Goal: Register for event/course

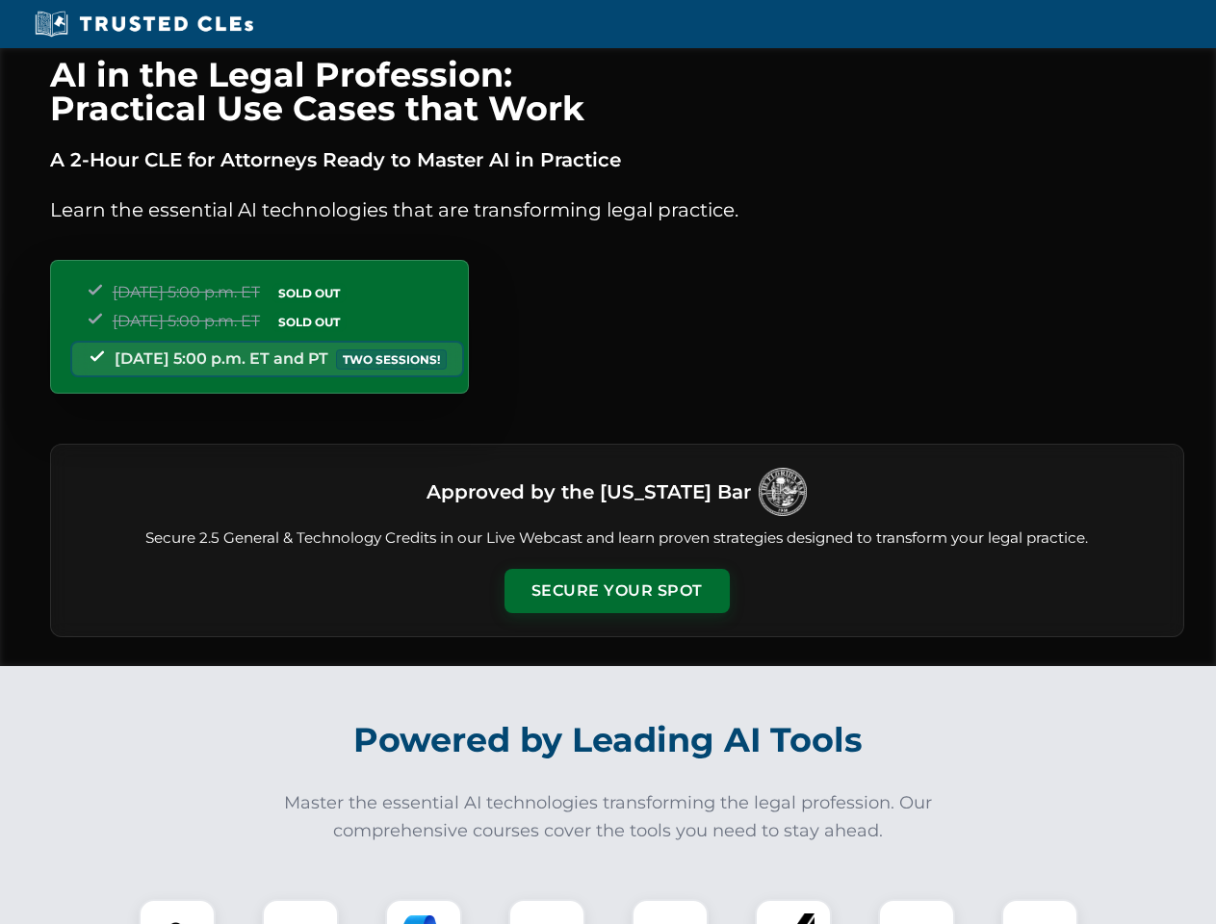
click at [616, 591] on button "Secure Your Spot" at bounding box center [616, 591] width 225 height 44
click at [177, 912] on img at bounding box center [177, 938] width 56 height 56
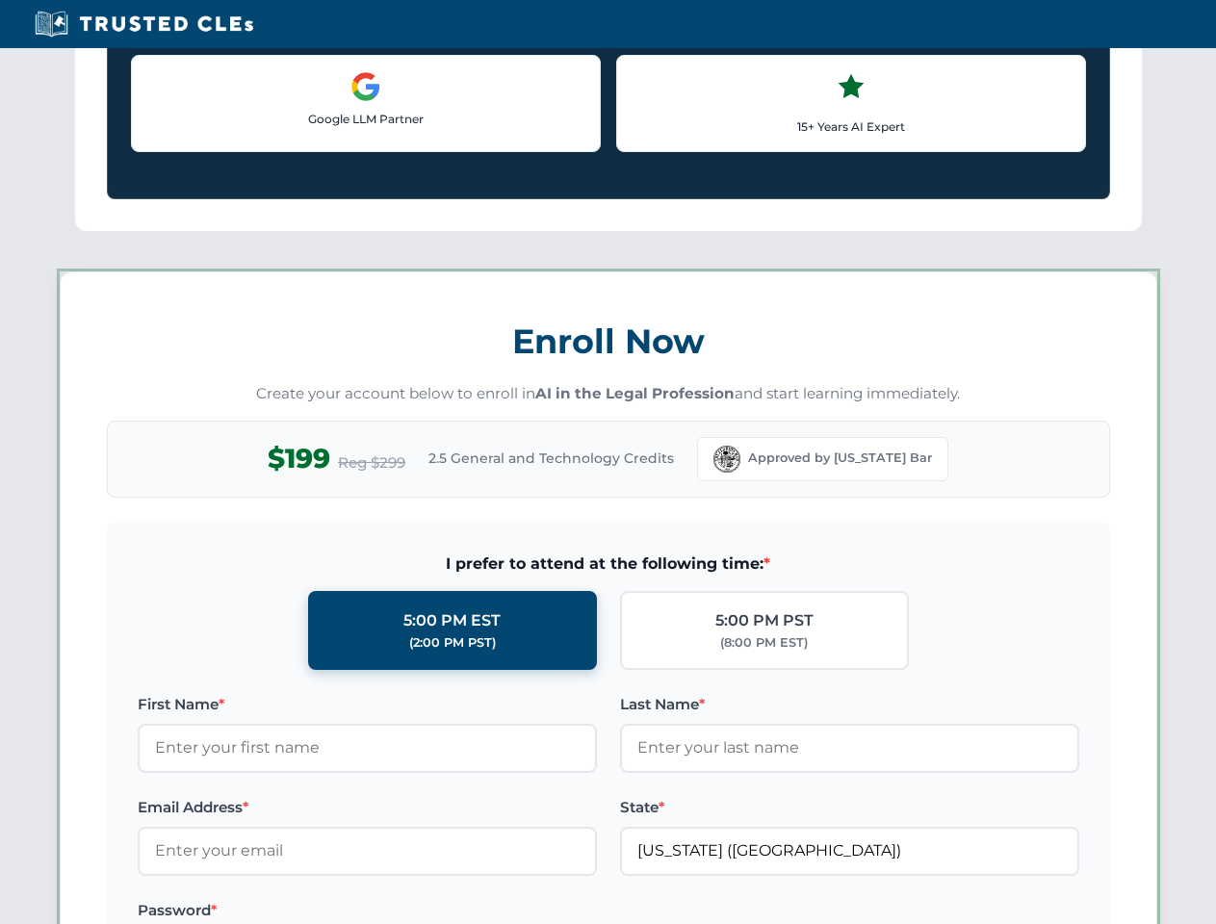
click at [424, 912] on label "Password *" at bounding box center [367, 910] width 459 height 23
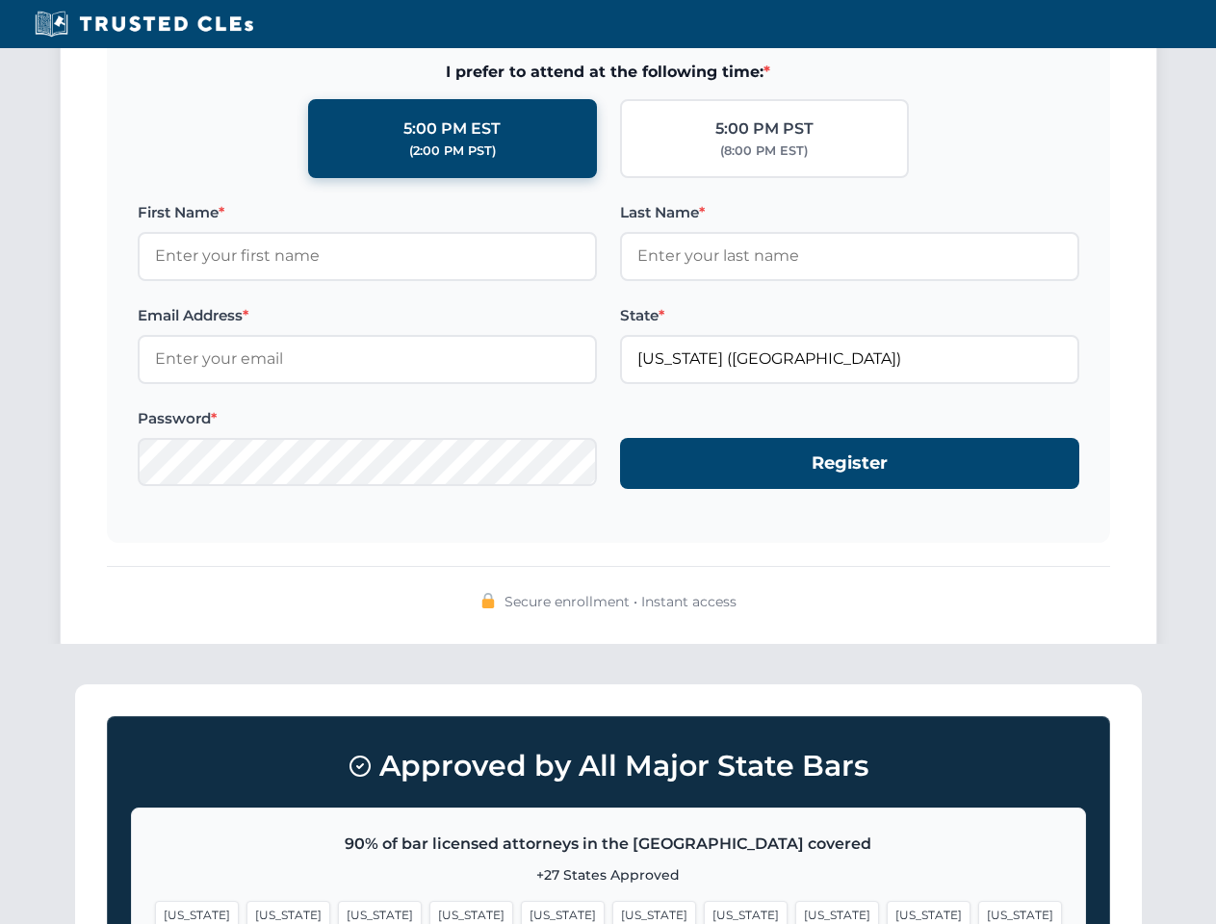
click at [887, 912] on span "[US_STATE]" at bounding box center [929, 915] width 84 height 28
